Goal: Obtain resource: Obtain resource

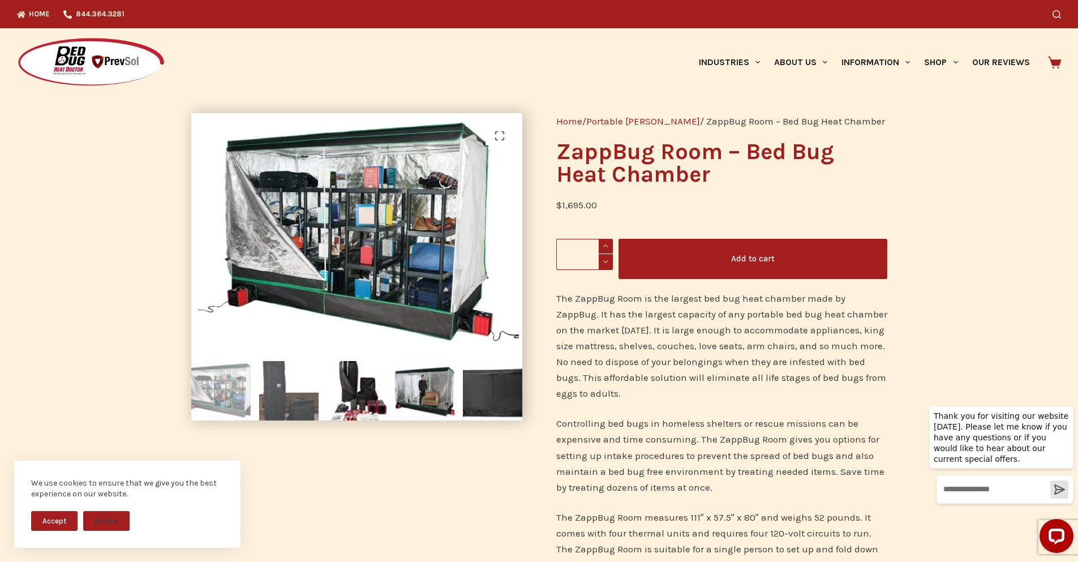
click at [278, 371] on img at bounding box center [288, 390] width 59 height 59
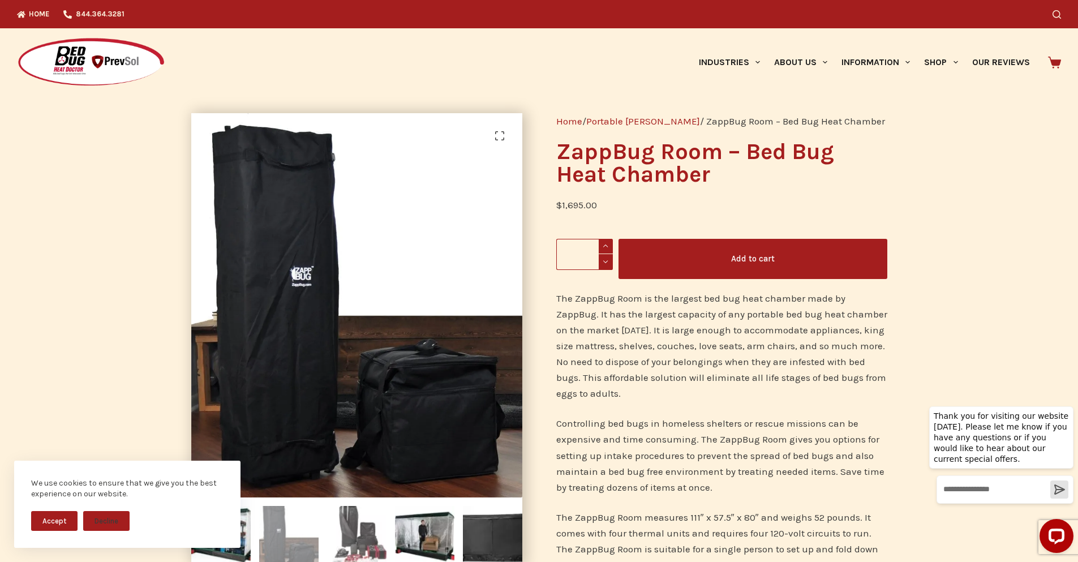
click at [341, 525] on img at bounding box center [356, 535] width 59 height 59
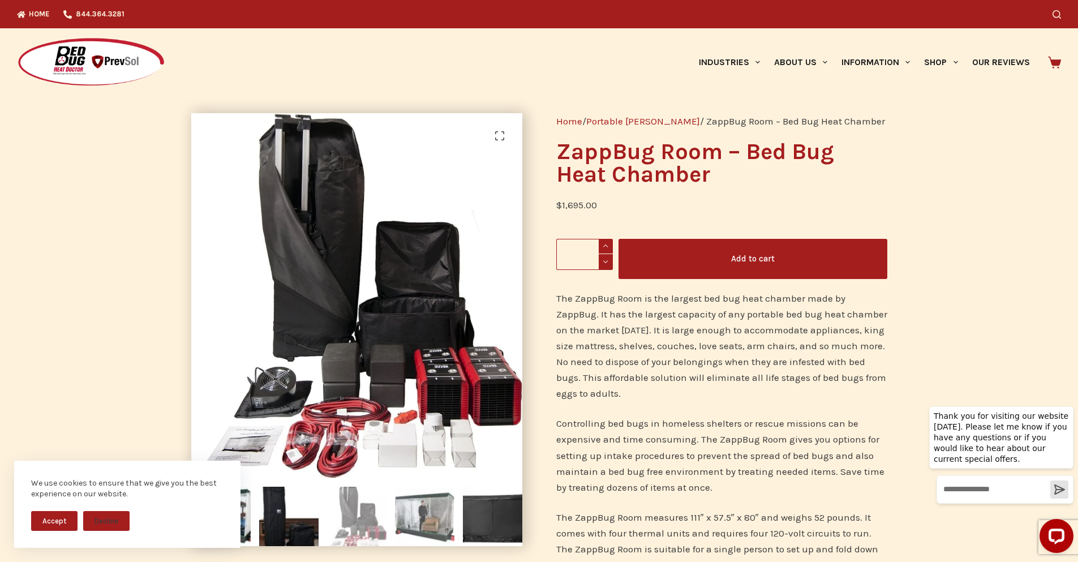
click at [399, 519] on img at bounding box center [424, 516] width 59 height 59
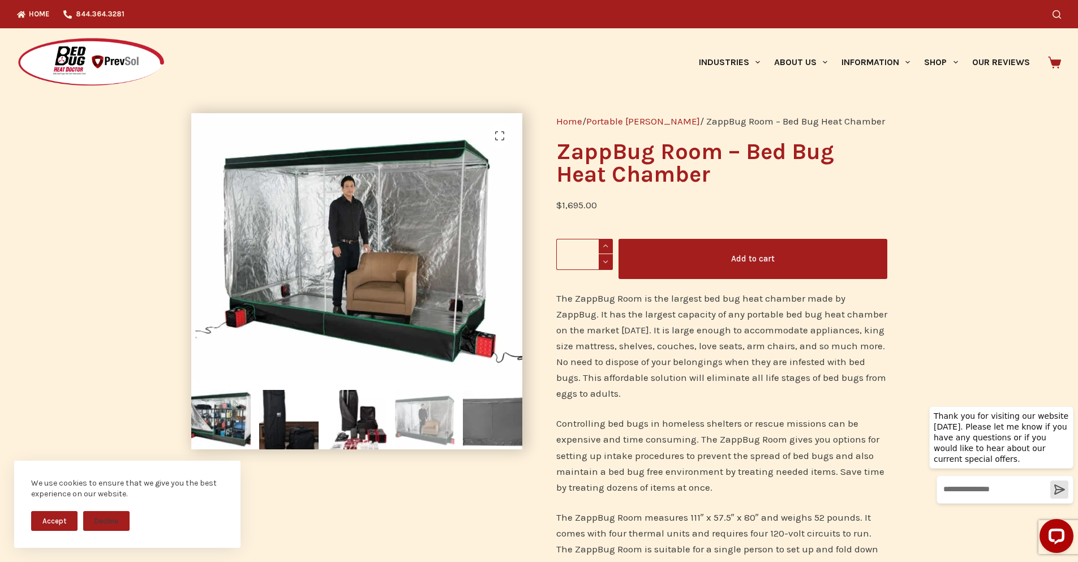
click at [488, 432] on img at bounding box center [492, 419] width 59 height 59
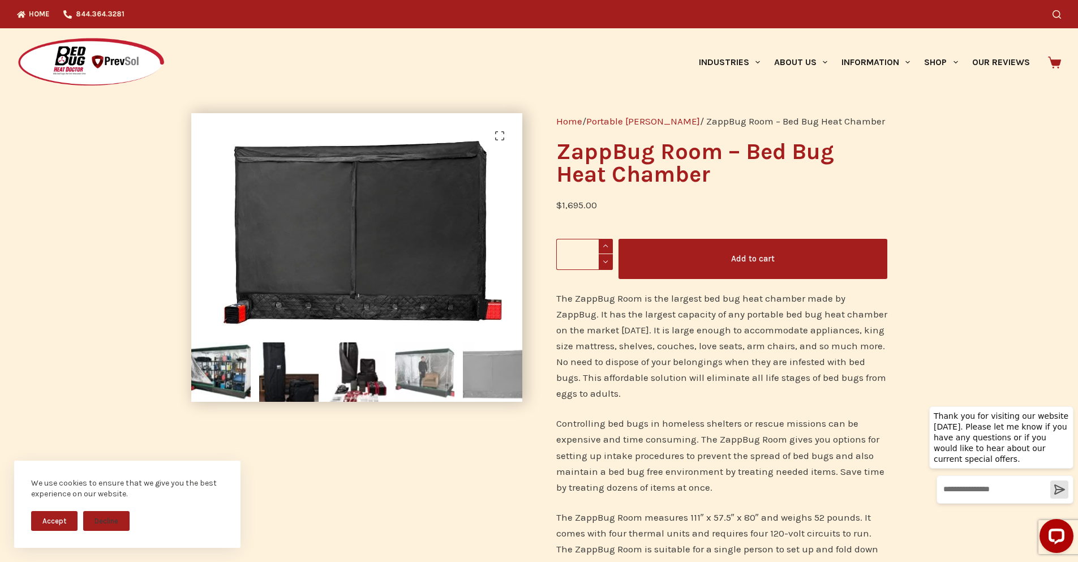
click at [427, 370] on img at bounding box center [424, 371] width 59 height 59
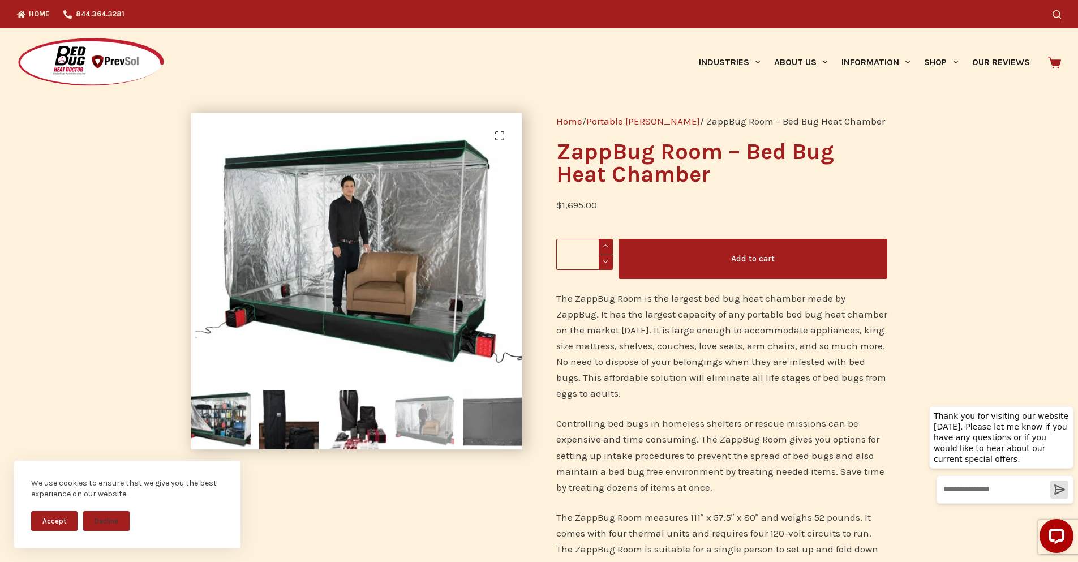
click at [485, 412] on img at bounding box center [492, 419] width 59 height 59
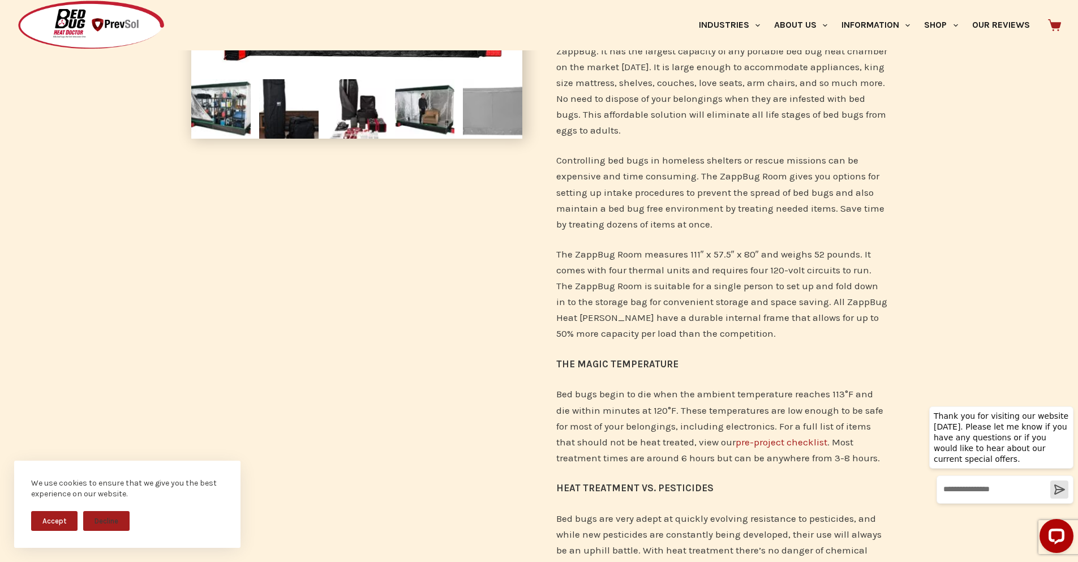
scroll to position [283, 0]
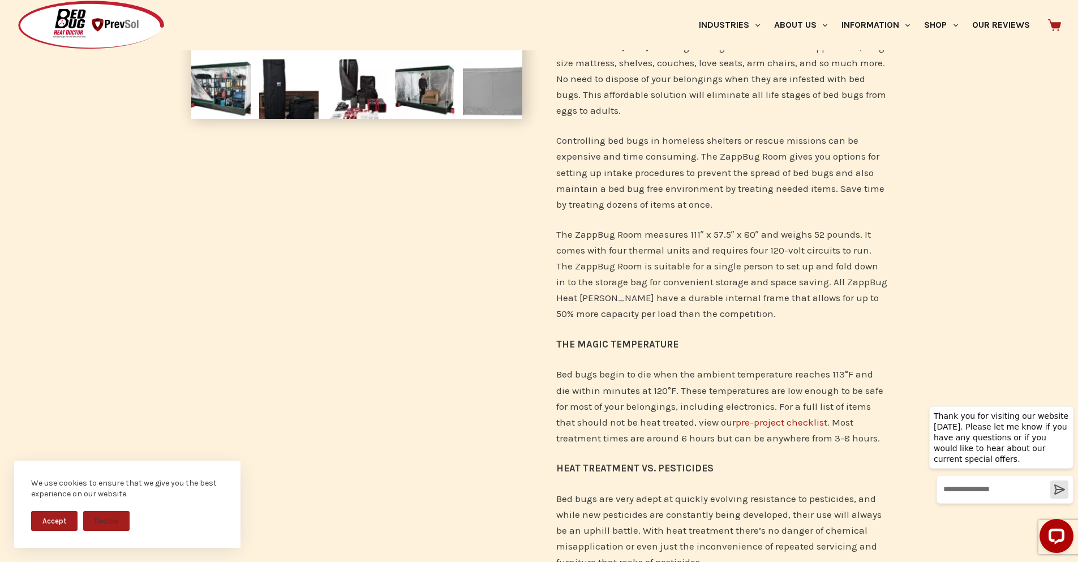
click at [736, 423] on link "pre-project checklist" at bounding box center [782, 422] width 92 height 11
